Goal: Information Seeking & Learning: Compare options

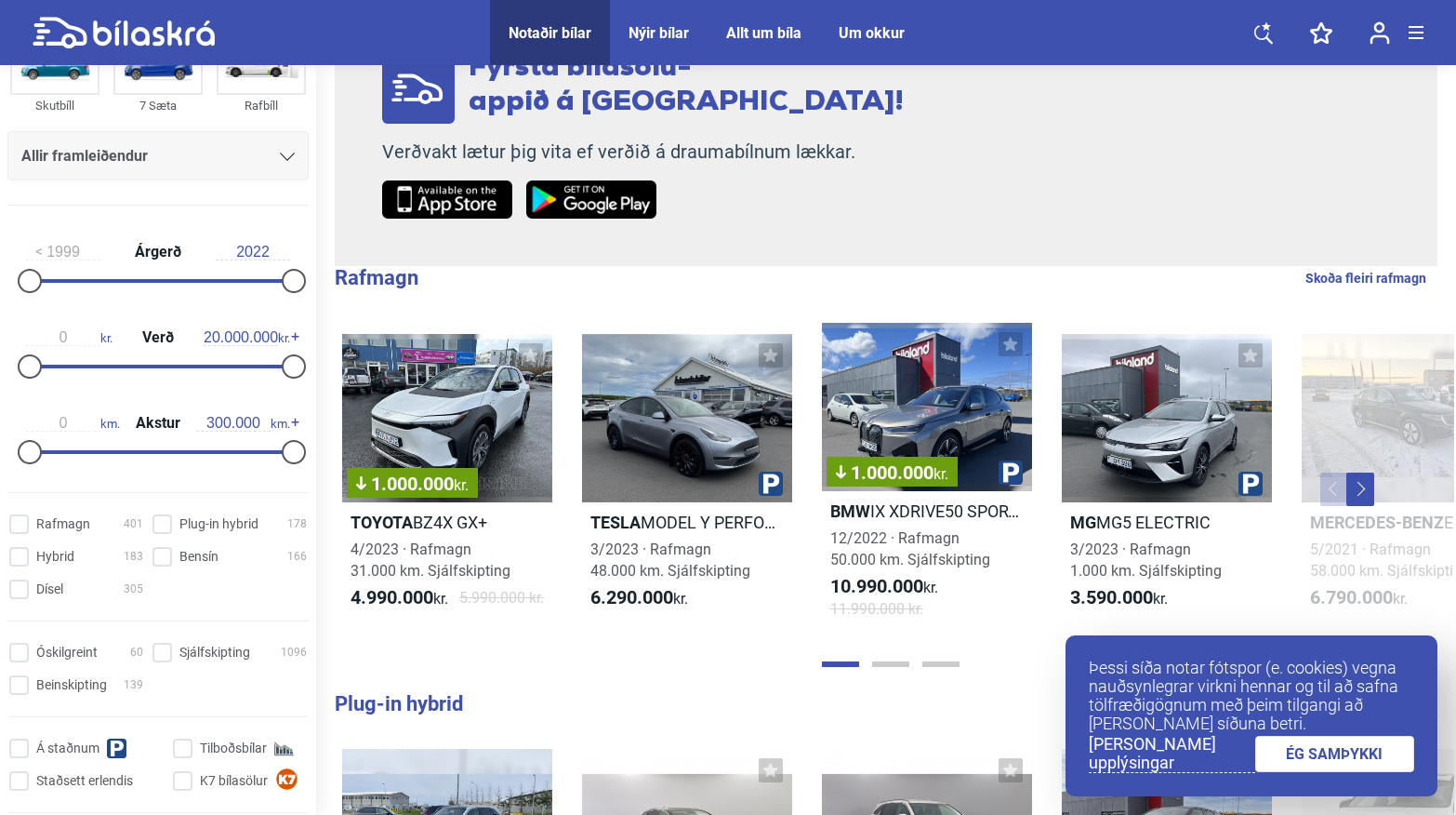
scroll to position [279, 0]
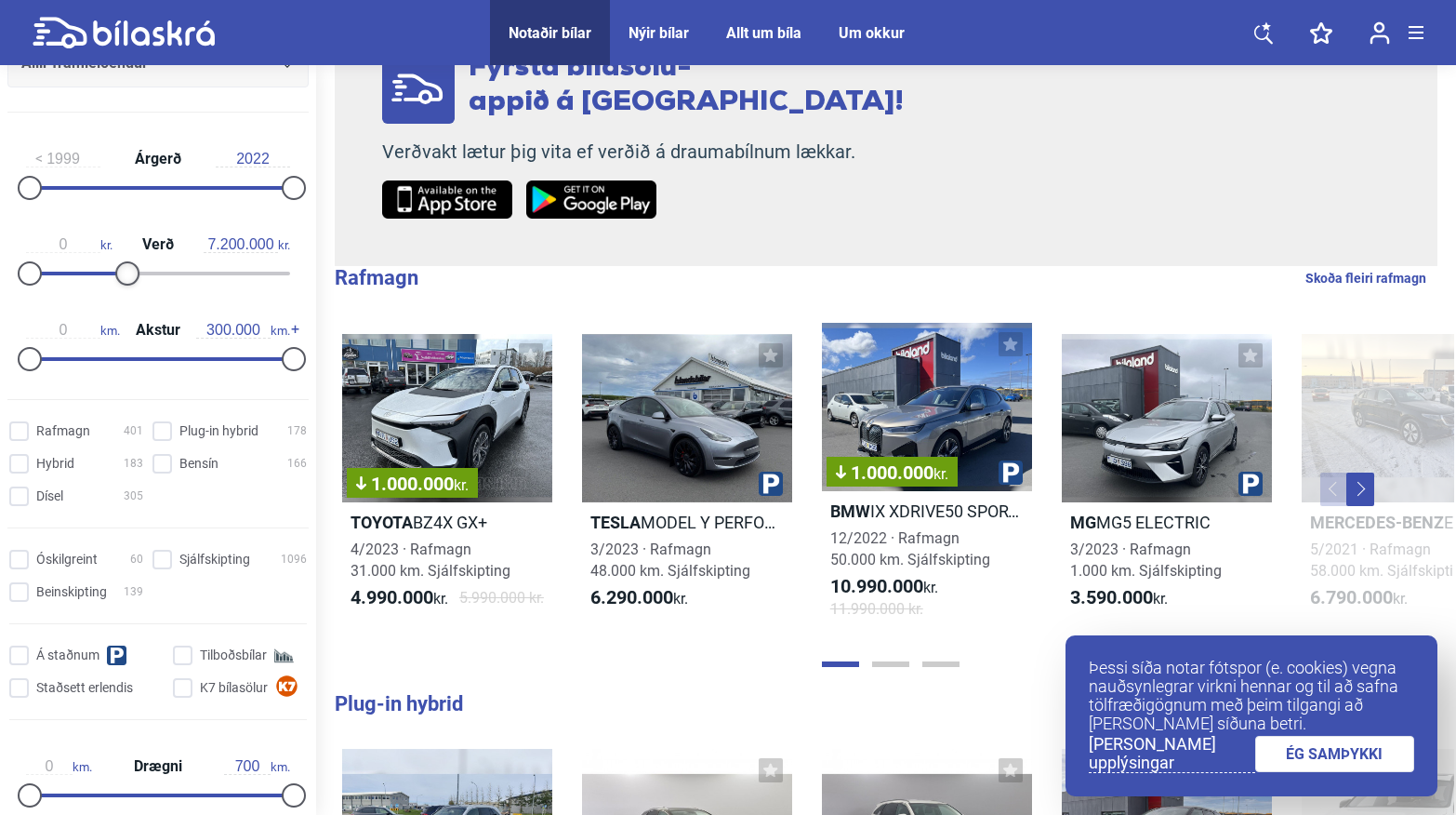
type input "7.100.000"
drag, startPoint x: 275, startPoint y: 275, endPoint x: 110, endPoint y: 287, distance: 165.4
click at [110, 287] on div "0 kr. Verð 7.100.000 kr." at bounding box center [158, 256] width 301 height 86
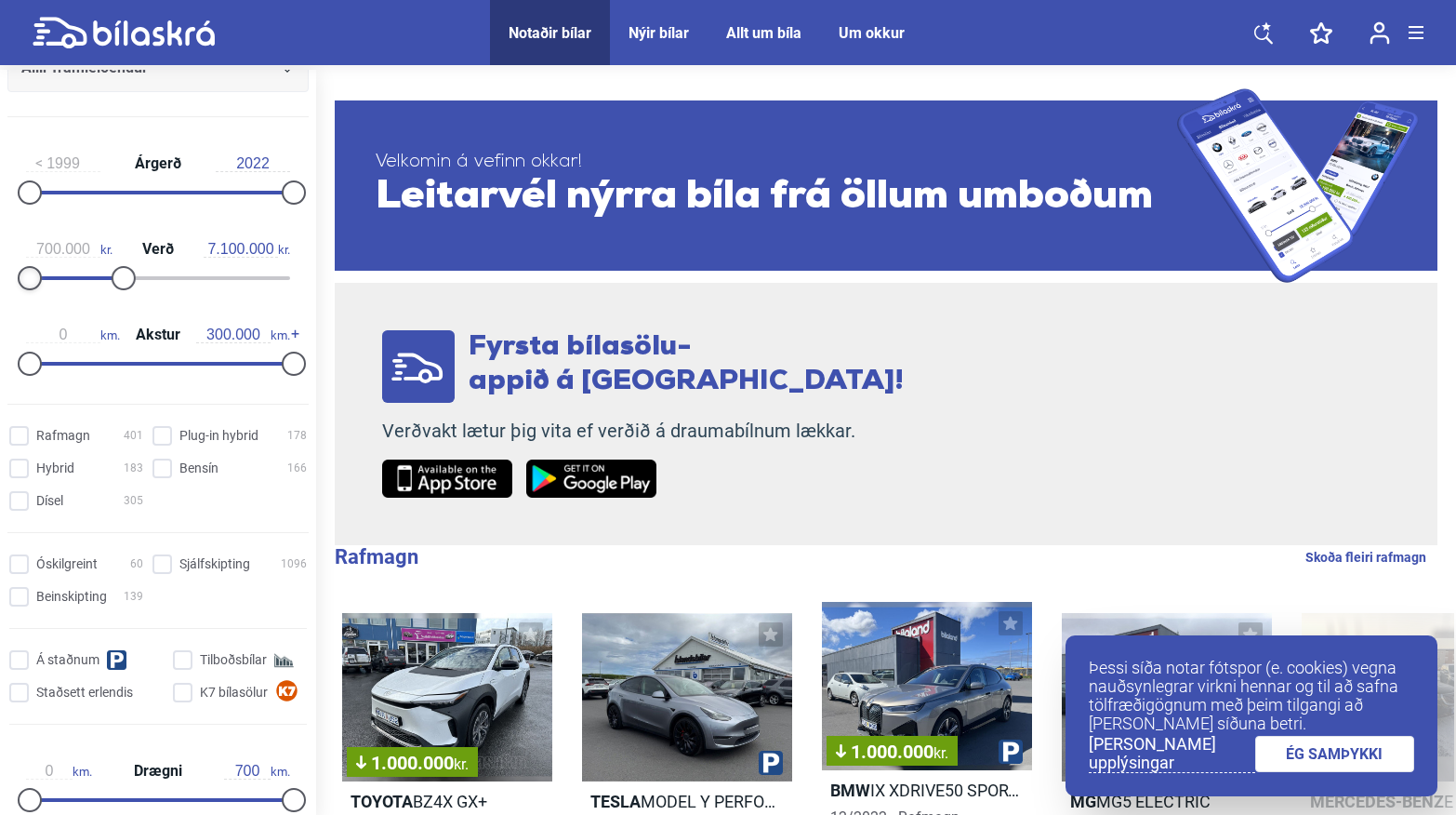
type input "800.000"
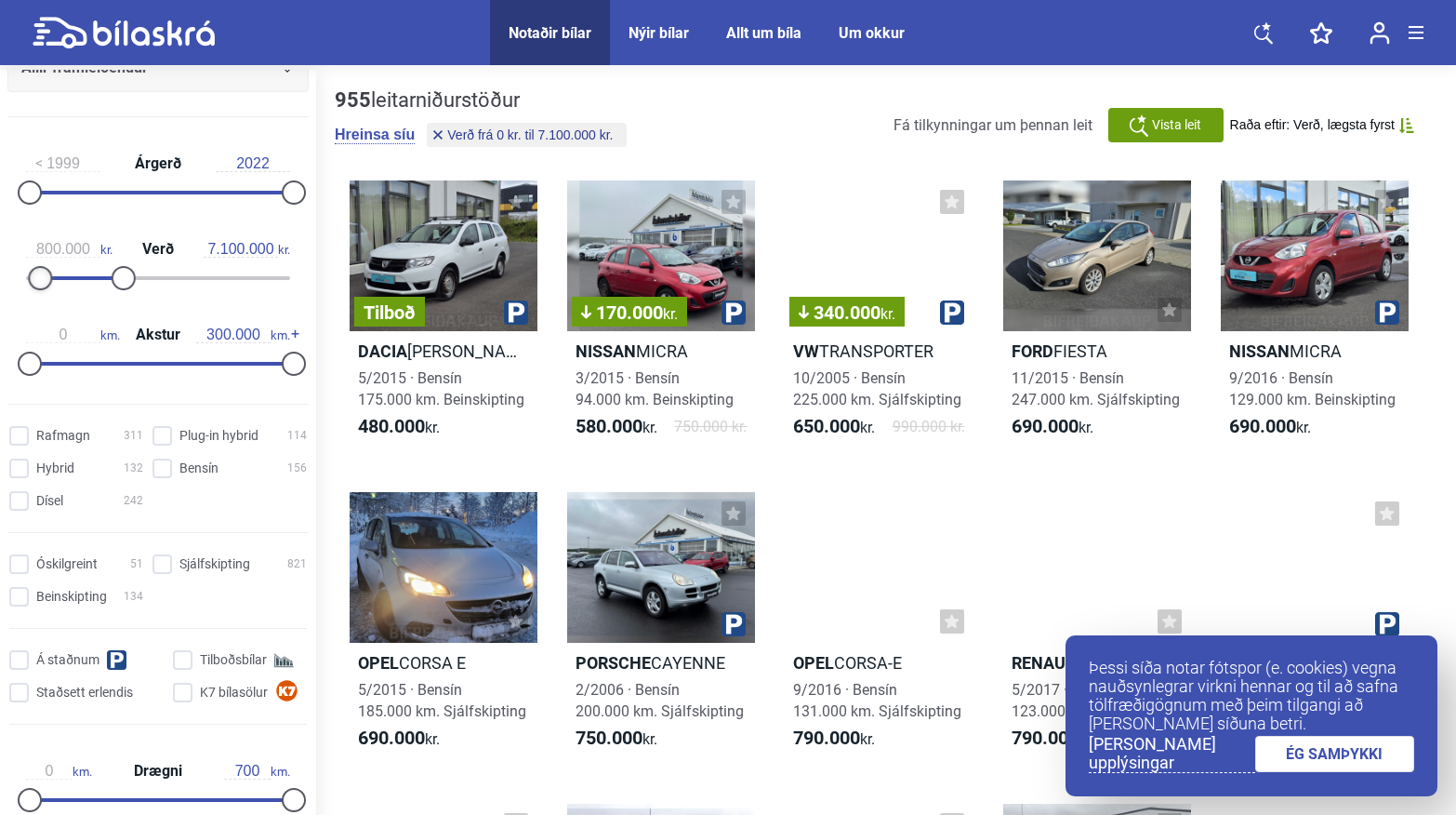
drag, startPoint x: 25, startPoint y: 272, endPoint x: 35, endPoint y: 274, distance: 10.2
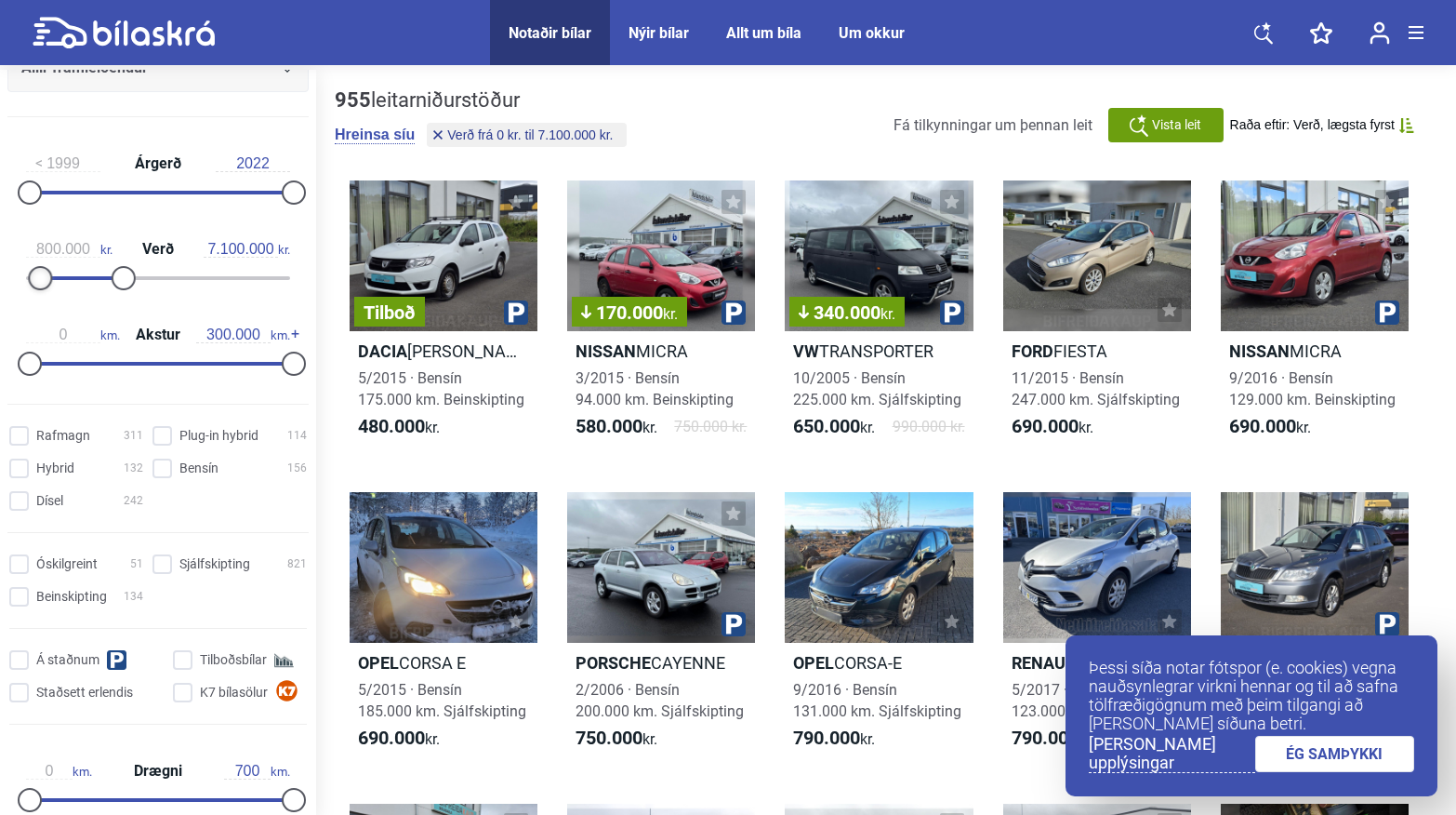
click at [35, 274] on div at bounding box center [40, 278] width 24 height 24
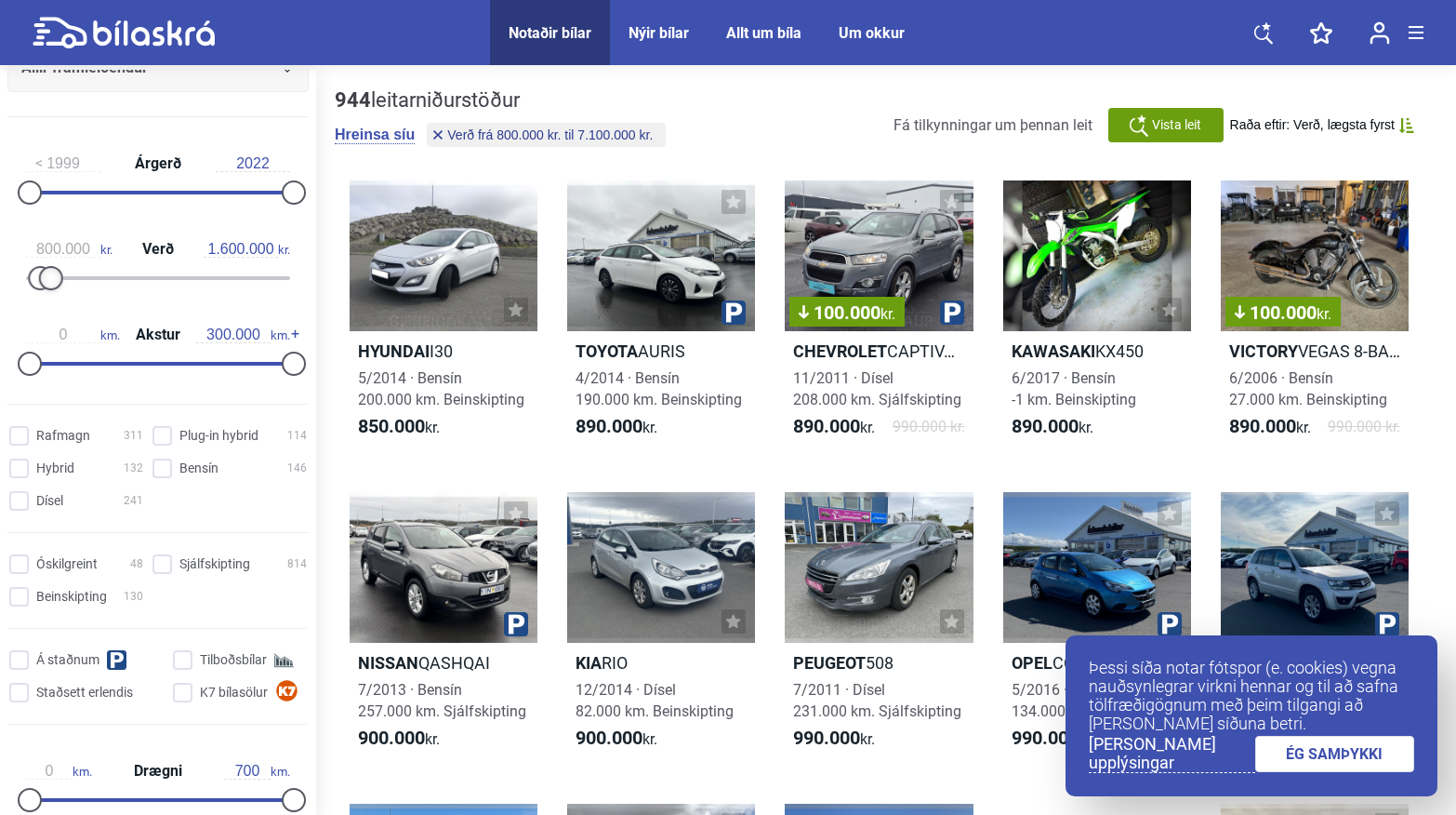
type input "1.500.000"
drag, startPoint x: 115, startPoint y: 276, endPoint x: 42, endPoint y: 281, distance: 73.2
click at [42, 281] on div at bounding box center [49, 278] width 24 height 24
drag, startPoint x: 282, startPoint y: 360, endPoint x: 112, endPoint y: 366, distance: 170.1
click at [112, 366] on div at bounding box center [118, 364] width 24 height 24
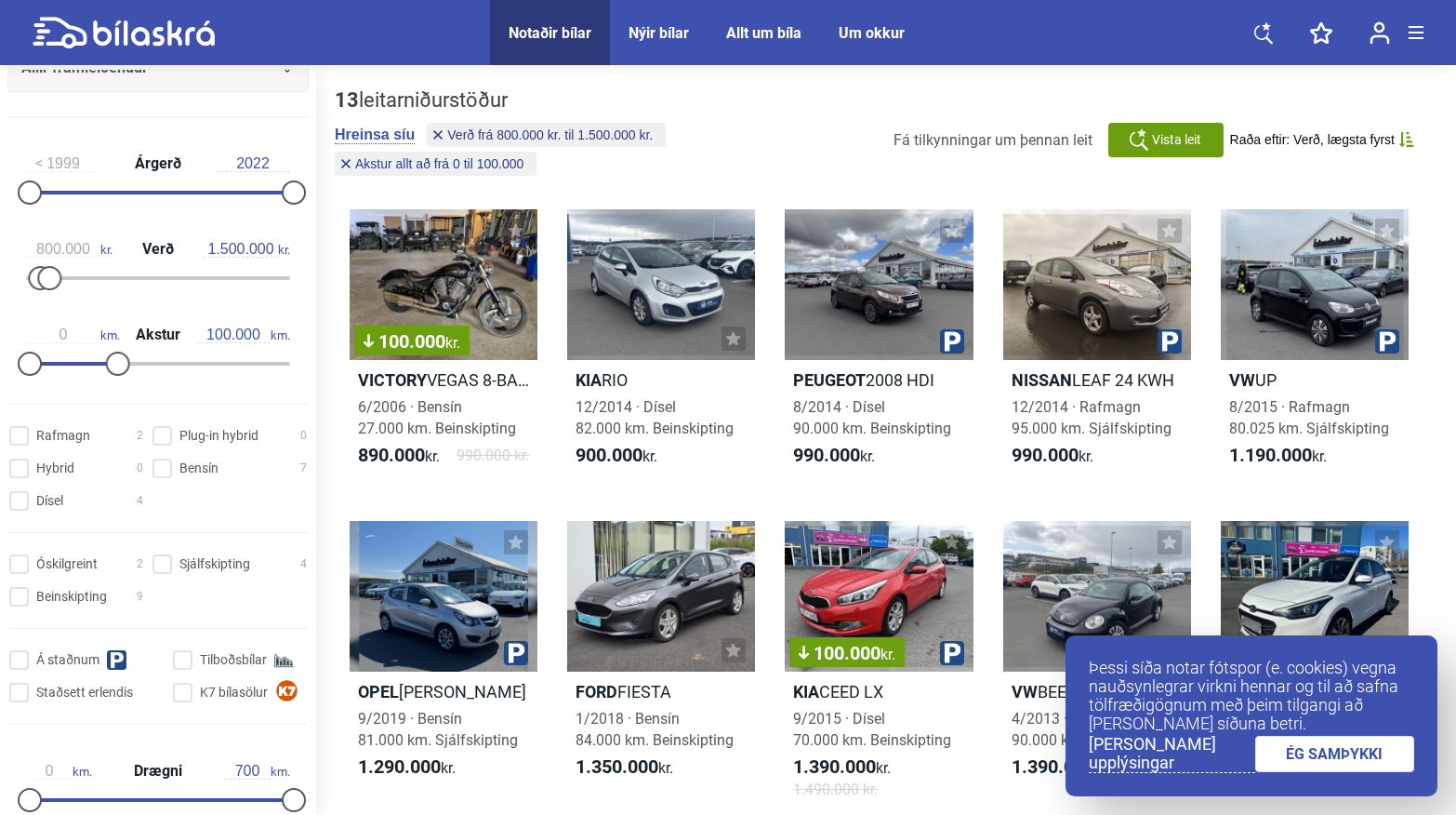
click at [1396, 140] on button "Raða eftir: Verð, lægsta fyrst" at bounding box center [1321, 140] width 184 height 16
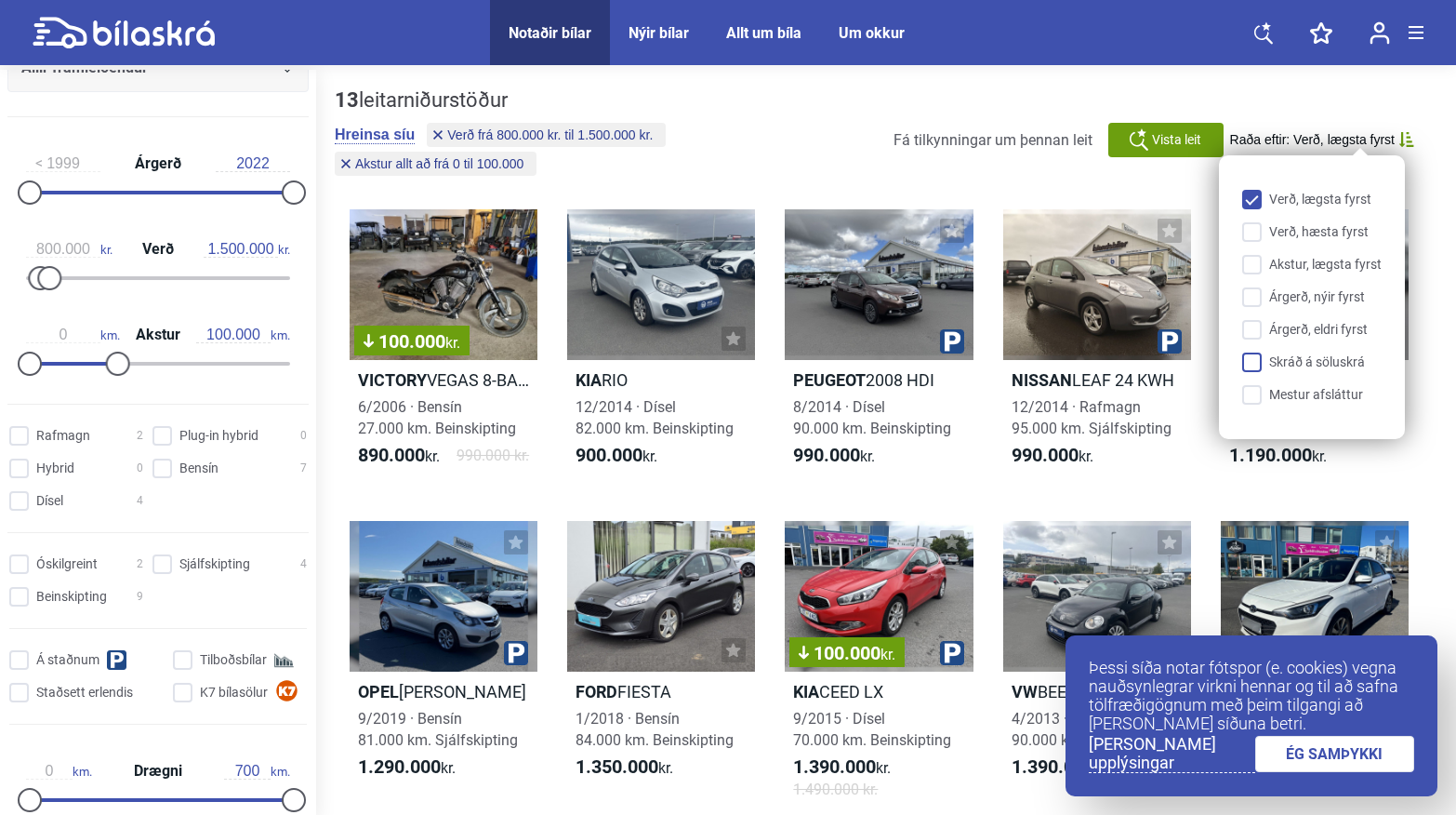
click at [1254, 363] on input "Skráð á söluskrá" at bounding box center [1315, 363] width 140 height 20
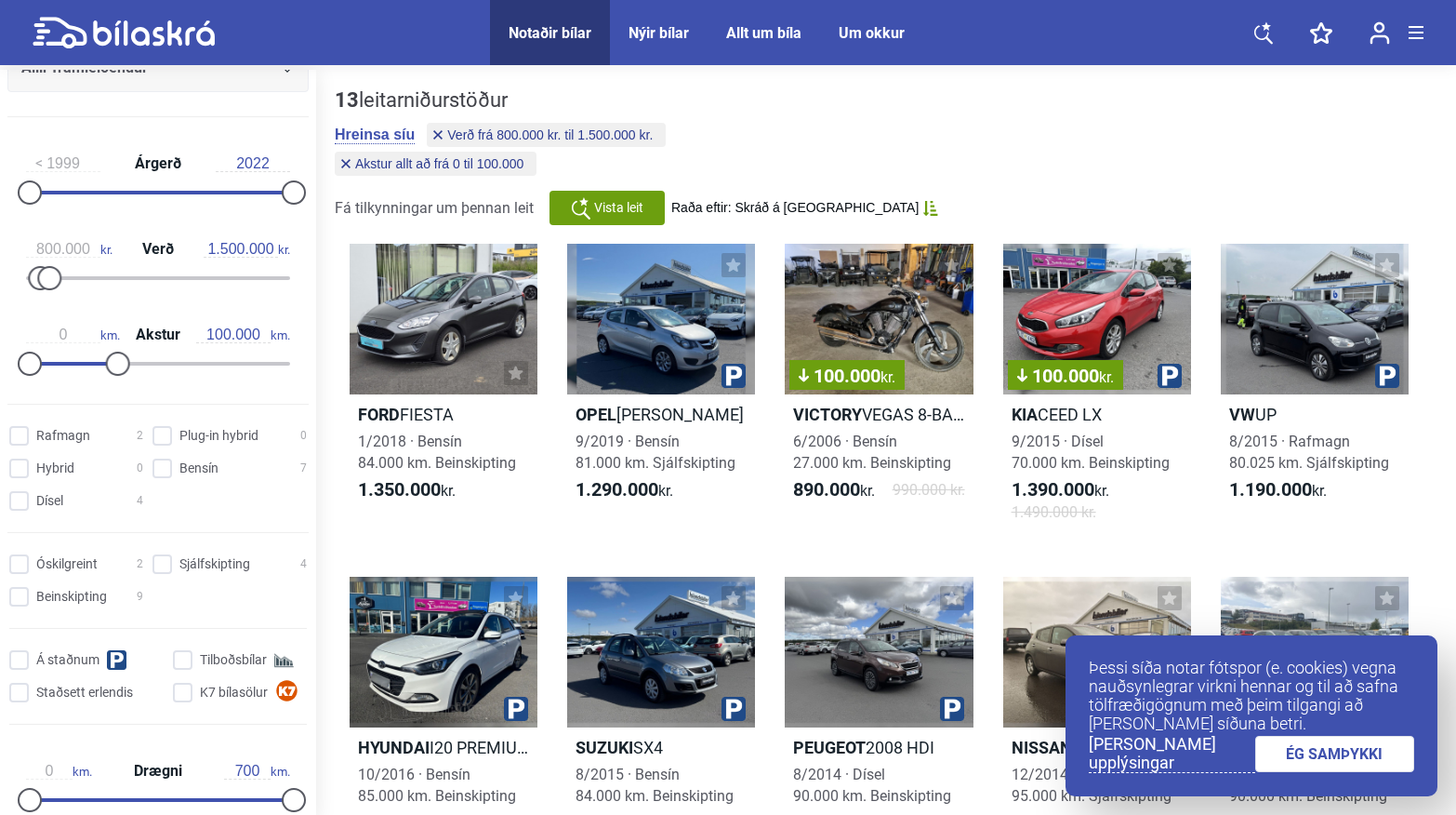
type input "300.000"
